Goal: Find specific page/section: Find specific page/section

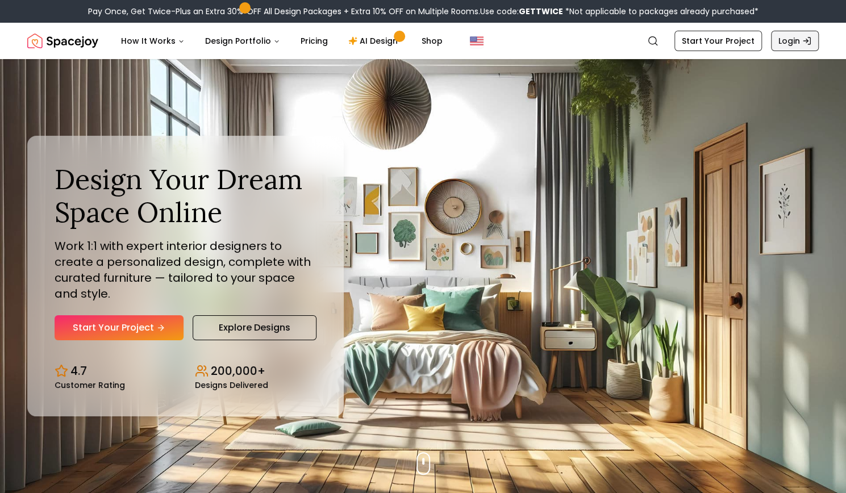
click at [796, 44] on link "Login" at bounding box center [795, 41] width 48 height 20
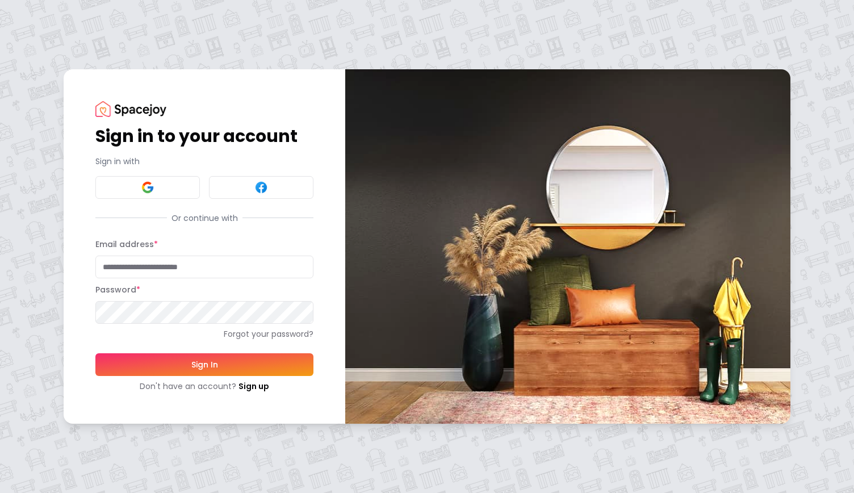
click at [255, 275] on input "Email address *" at bounding box center [204, 267] width 218 height 23
click at [168, 182] on button at bounding box center [147, 187] width 105 height 23
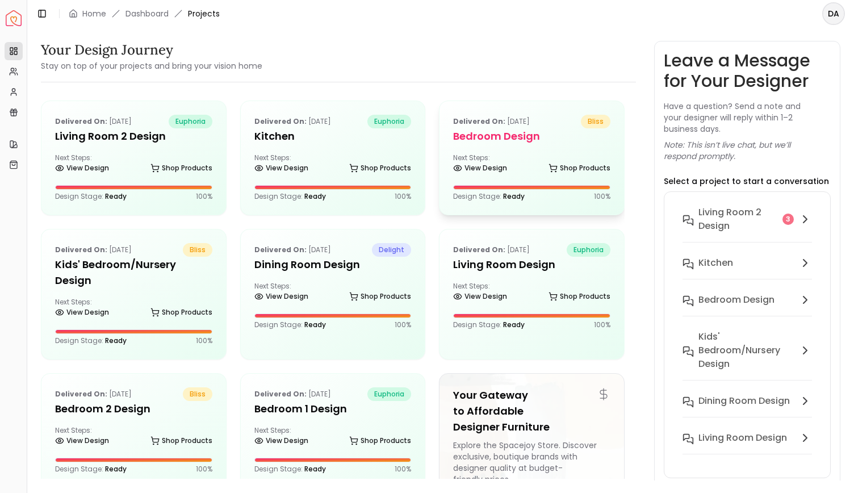
click at [498, 179] on div "Delivered on: Aug 21, 2022 bliss Bedroom Design Next Steps: View Design Shop Pr…" at bounding box center [532, 158] width 185 height 114
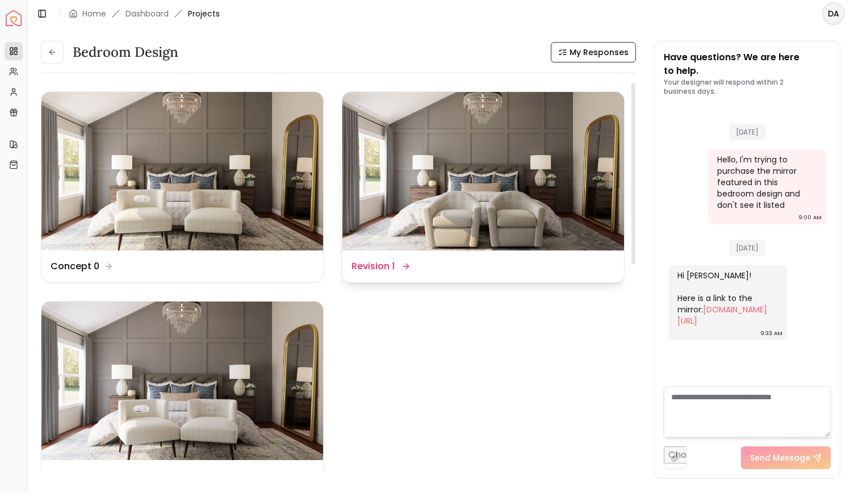
click at [463, 174] on img at bounding box center [483, 171] width 282 height 158
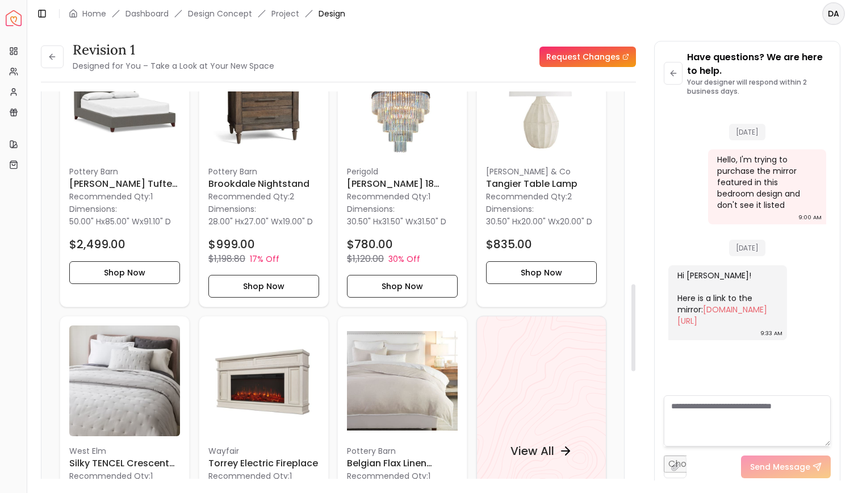
scroll to position [1023, 0]
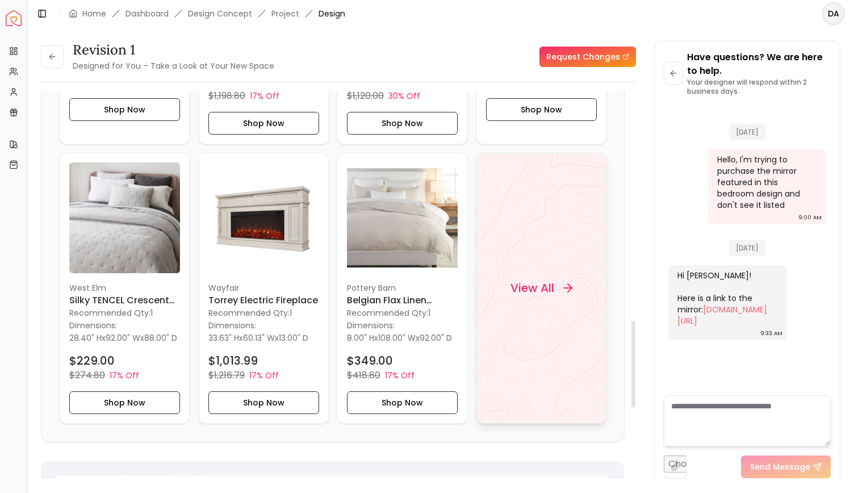
click at [548, 271] on div "View All" at bounding box center [541, 288] width 130 height 271
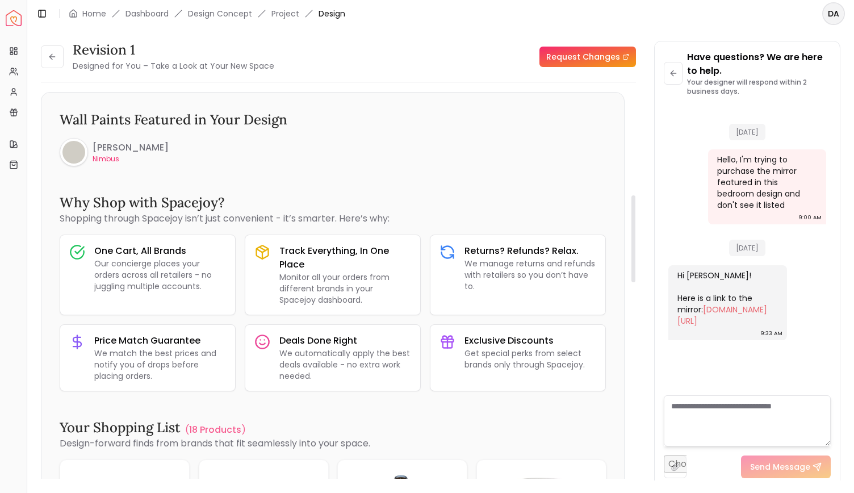
scroll to position [0, 0]
